Goal: Task Accomplishment & Management: Use online tool/utility

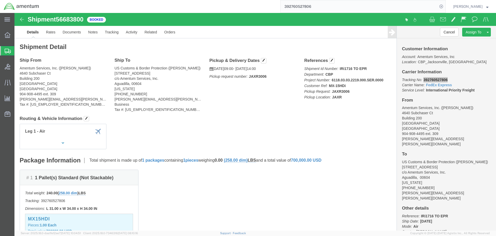
click at [0, 0] on span "Shipment Manager" at bounding box center [0, 0] width 0 height 0
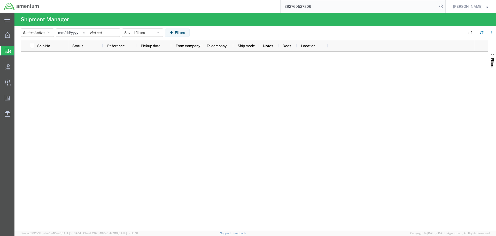
click at [43, 25] on h4 "Shipment Manager" at bounding box center [45, 19] width 48 height 13
click at [43, 29] on button "Status: Active" at bounding box center [37, 32] width 33 height 8
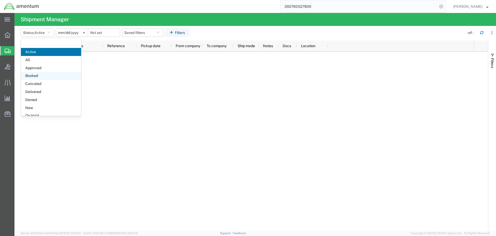
click at [42, 75] on span "Booked" at bounding box center [51, 76] width 60 height 8
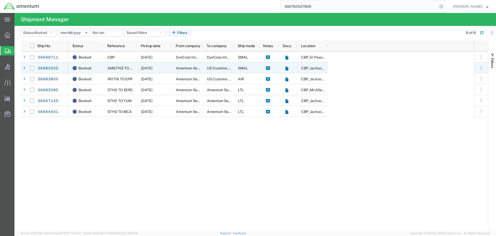
click at [25, 68] on div at bounding box center [24, 68] width 5 height 8
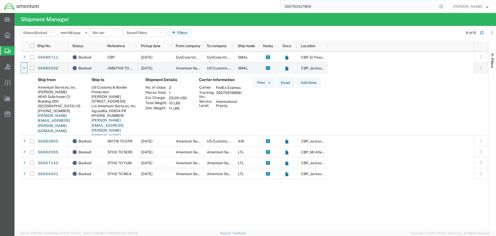
click at [228, 93] on td "392759198881" at bounding box center [228, 94] width 29 height 9
copy td "392759198881"
click at [445, 7] on icon at bounding box center [441, 6] width 7 height 7
click at [445, 6] on icon at bounding box center [441, 6] width 7 height 7
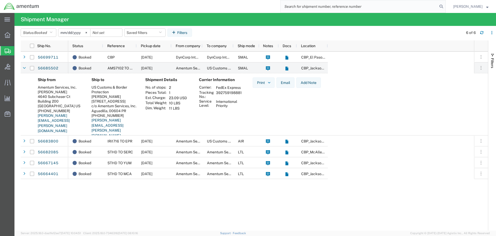
paste input "288795257800"
type input "288795257800"
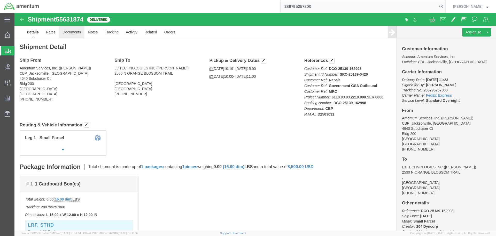
click link "Documents"
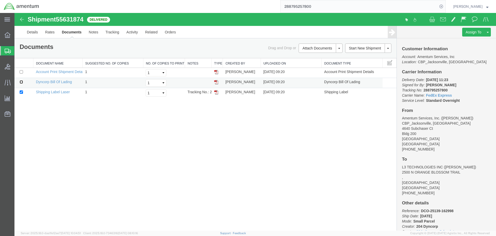
click at [20, 81] on input "checkbox" at bounding box center [21, 81] width 3 height 3
checkbox input "true"
click at [314, 56] on link "Print Documents" at bounding box center [320, 57] width 45 height 8
